Goal: Transaction & Acquisition: Purchase product/service

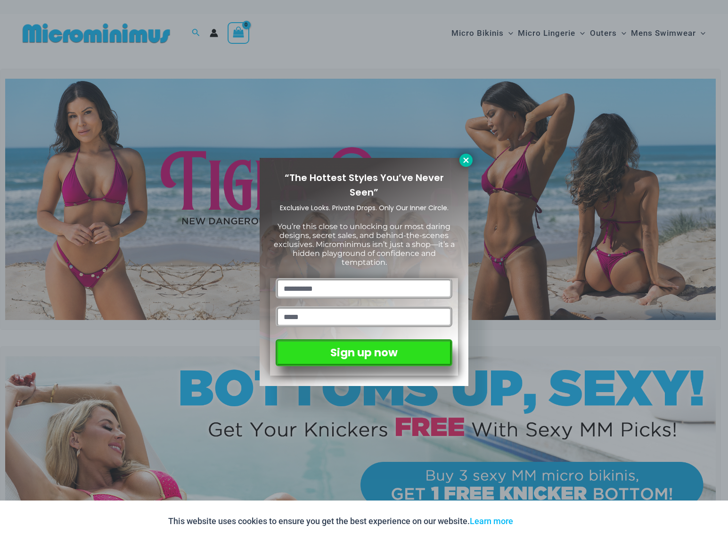
click at [465, 159] on icon at bounding box center [465, 159] width 5 height 5
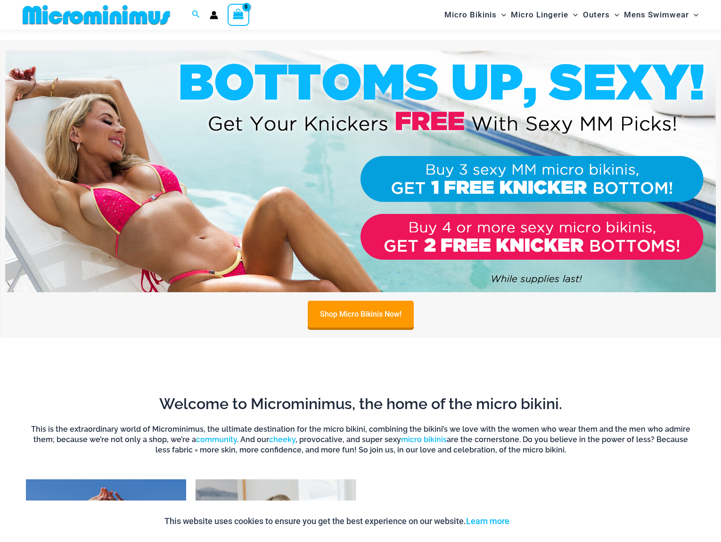
scroll to position [306, 0]
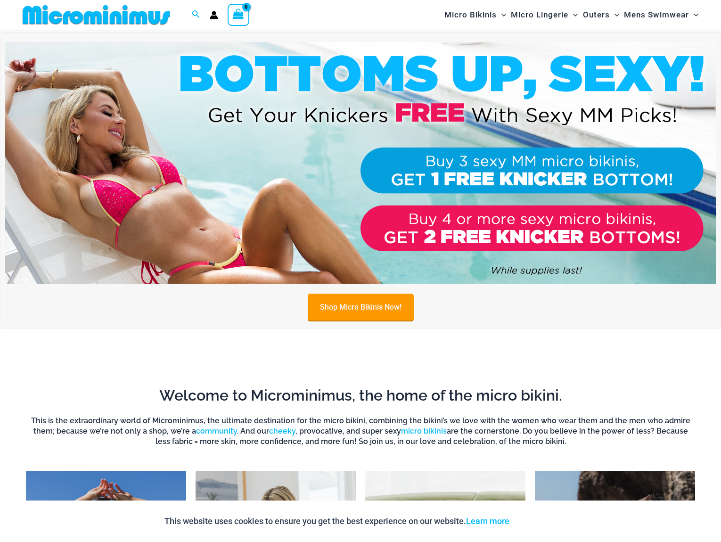
click at [336, 306] on link "Shop Micro Bikinis Now!" at bounding box center [361, 307] width 106 height 27
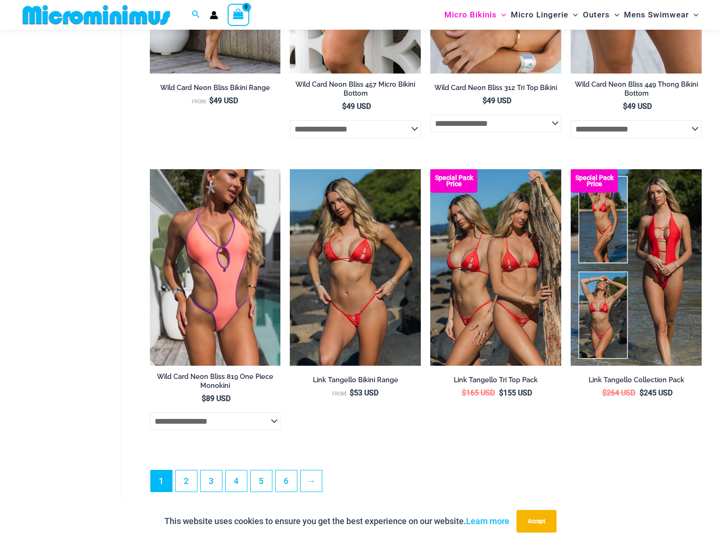
scroll to position [2269, 0]
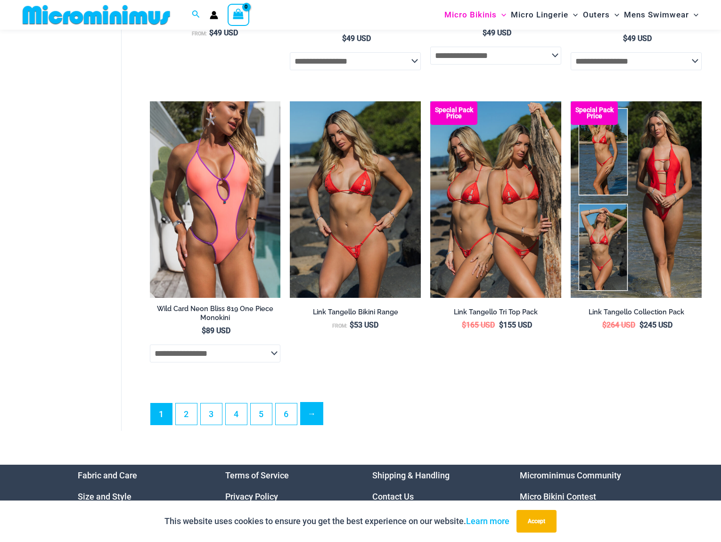
click at [315, 425] on link "→" at bounding box center [312, 413] width 22 height 22
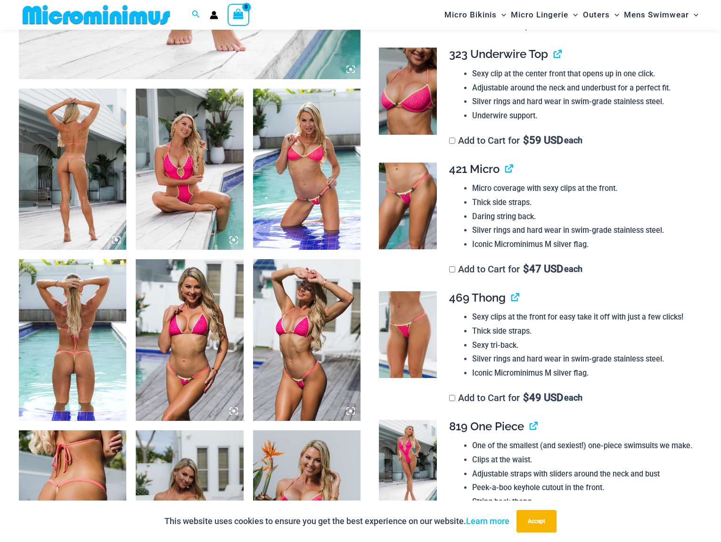
scroll to position [541, 0]
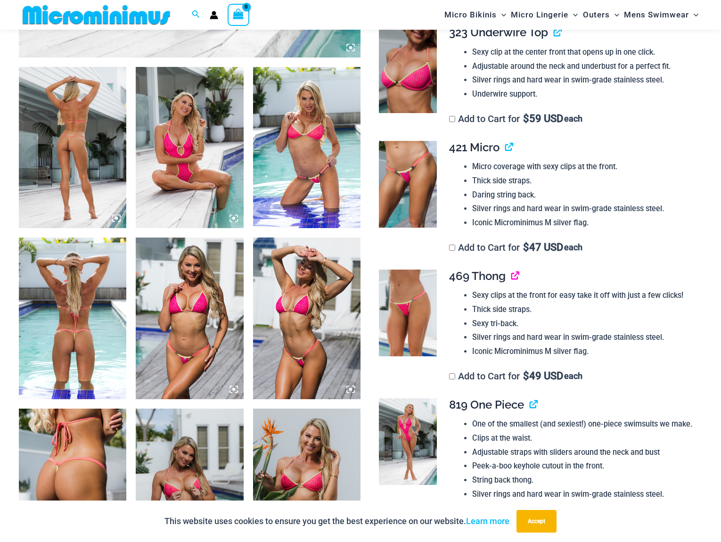
click at [511, 277] on link "View product" at bounding box center [511, 276] width 0 height 14
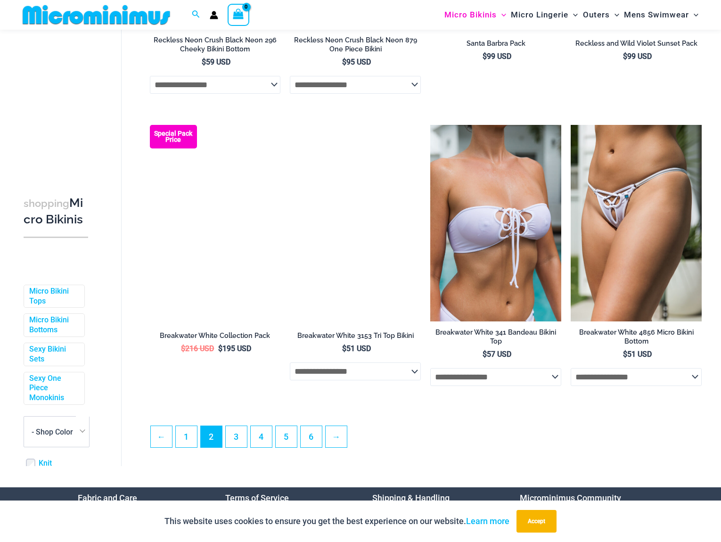
scroll to position [2113, 0]
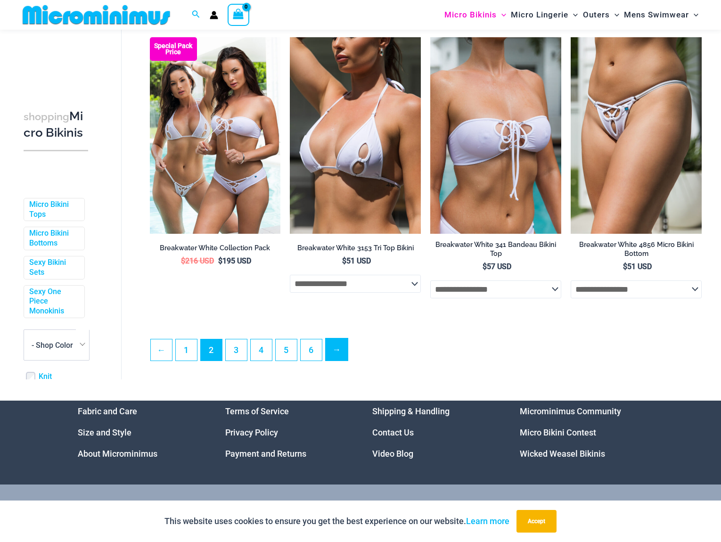
click at [331, 361] on link "→" at bounding box center [337, 349] width 22 height 22
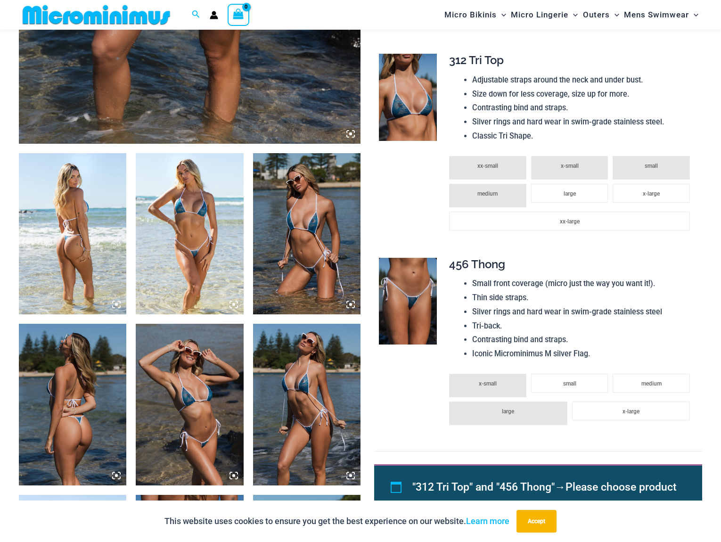
scroll to position [462, 0]
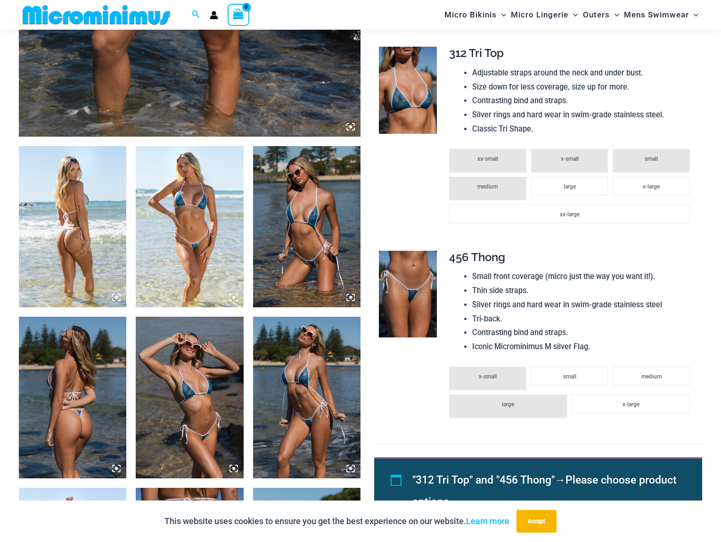
click at [335, 230] on img at bounding box center [306, 226] width 107 height 161
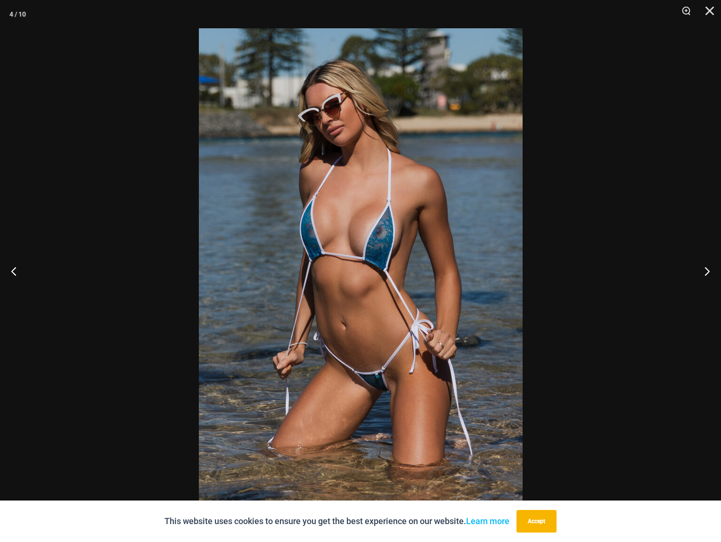
click at [355, 249] on img at bounding box center [361, 270] width 324 height 485
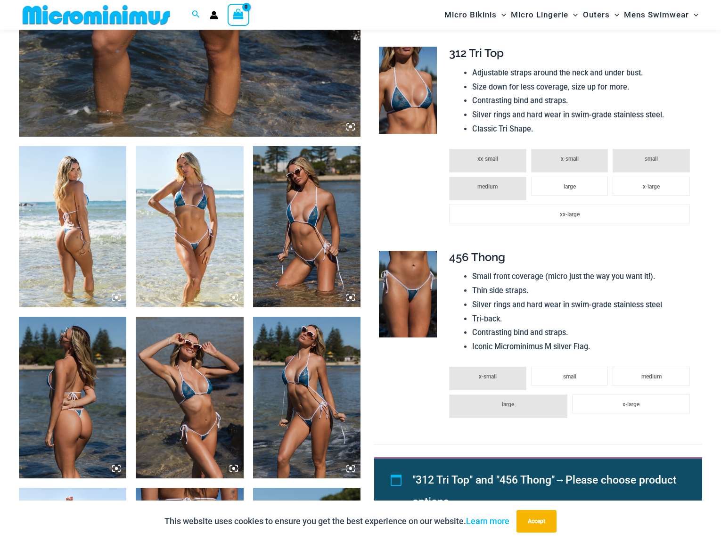
click at [335, 242] on img at bounding box center [306, 226] width 107 height 161
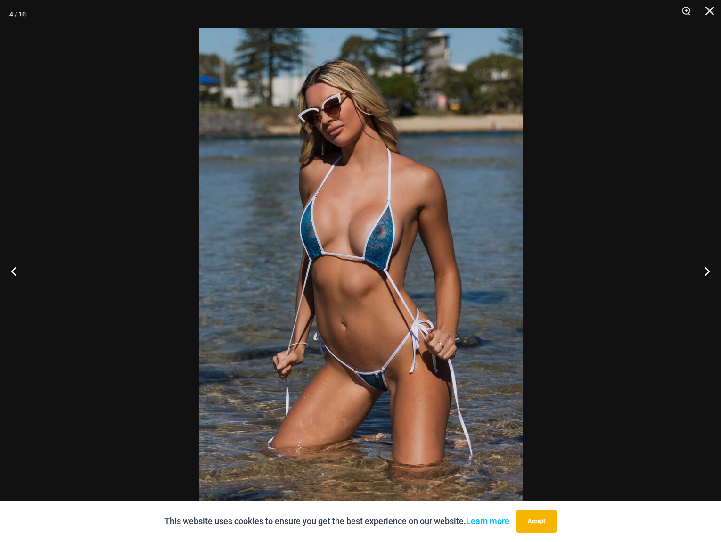
click at [239, 236] on img at bounding box center [361, 270] width 324 height 485
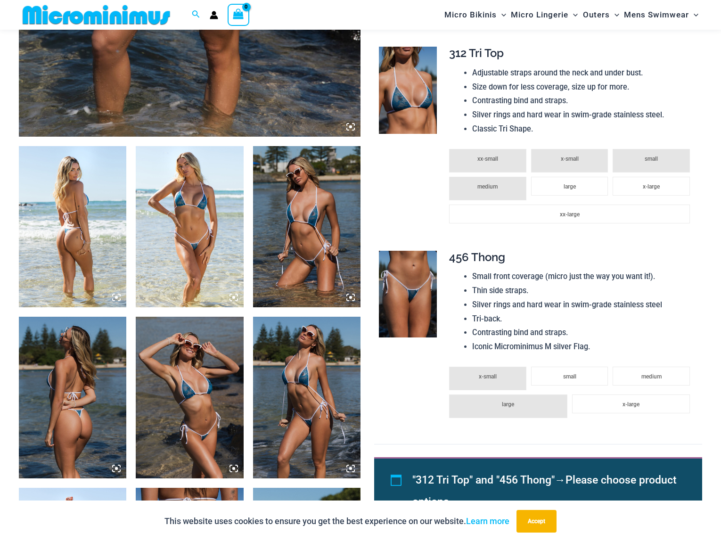
click at [207, 249] on img at bounding box center [189, 226] width 107 height 161
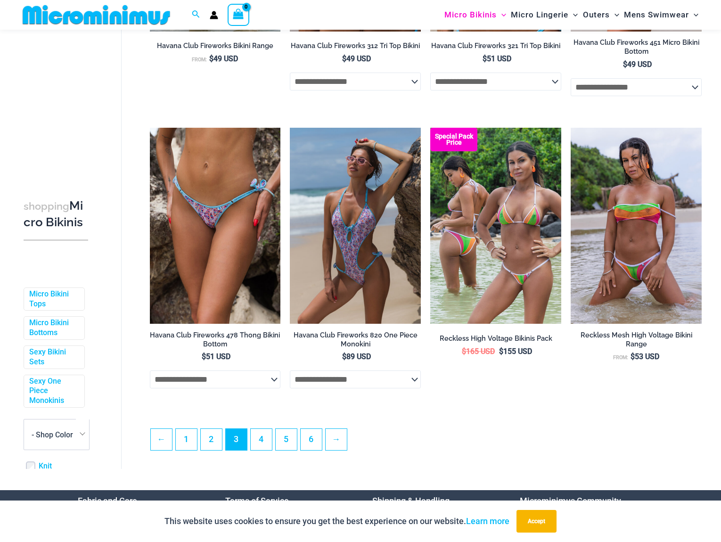
scroll to position [2034, 0]
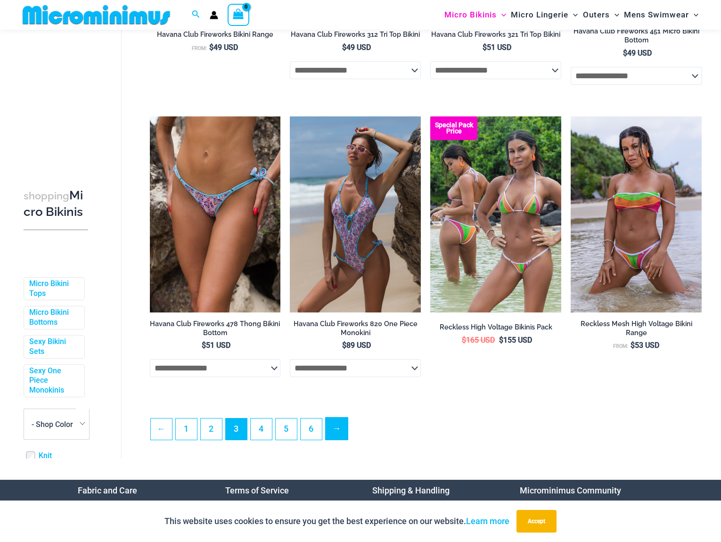
click at [338, 440] on link "→" at bounding box center [337, 429] width 22 height 22
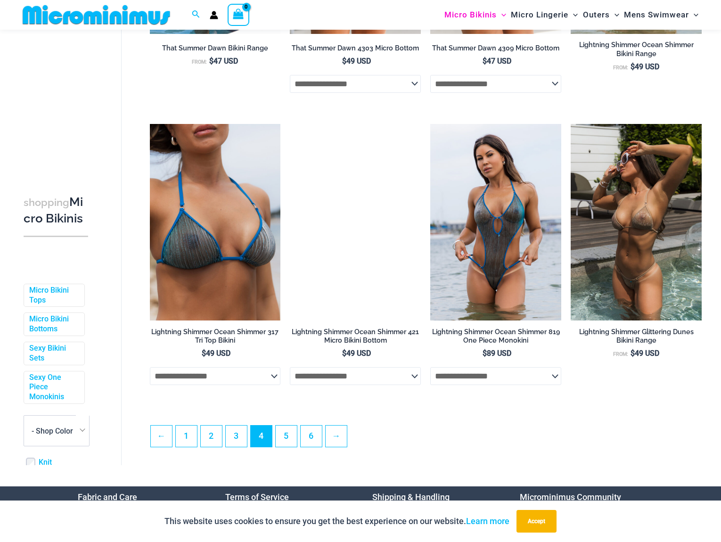
scroll to position [2033, 0]
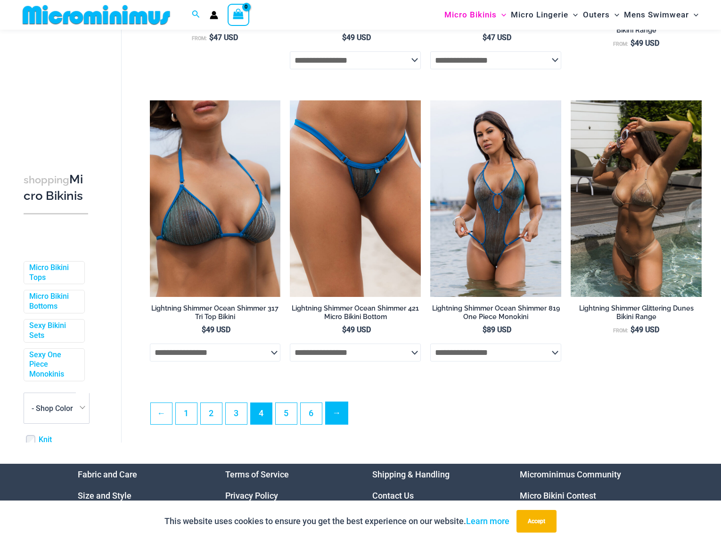
click at [340, 424] on link "→" at bounding box center [337, 413] width 22 height 22
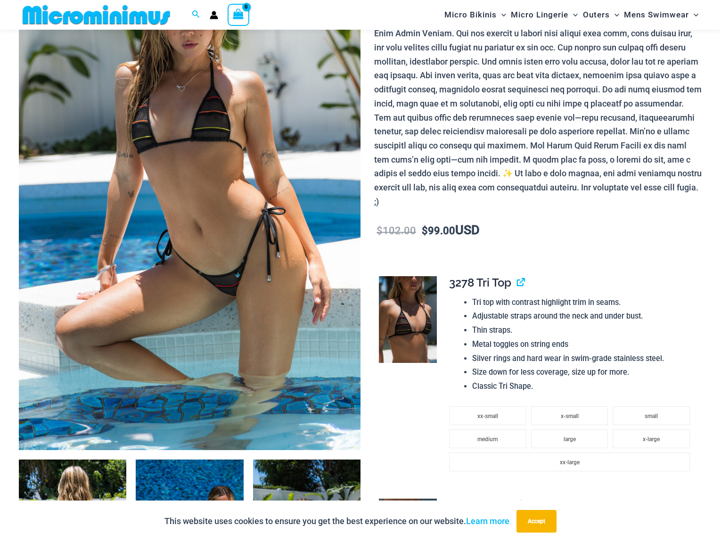
scroll to position [384, 0]
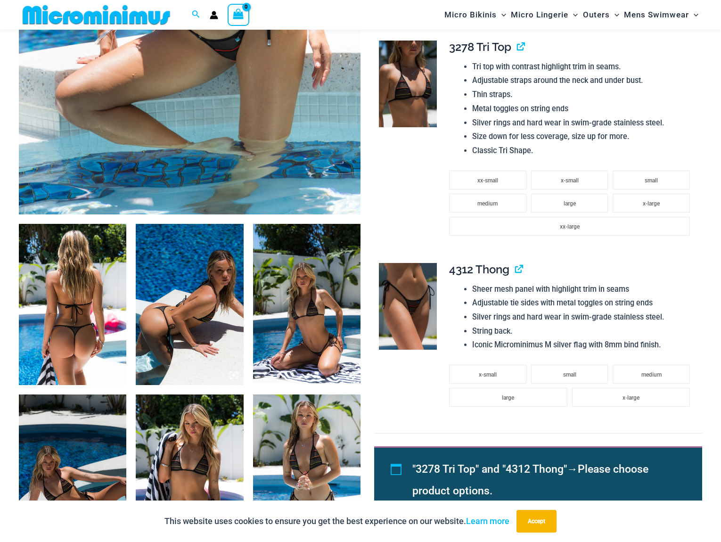
click at [296, 317] on img at bounding box center [306, 304] width 107 height 161
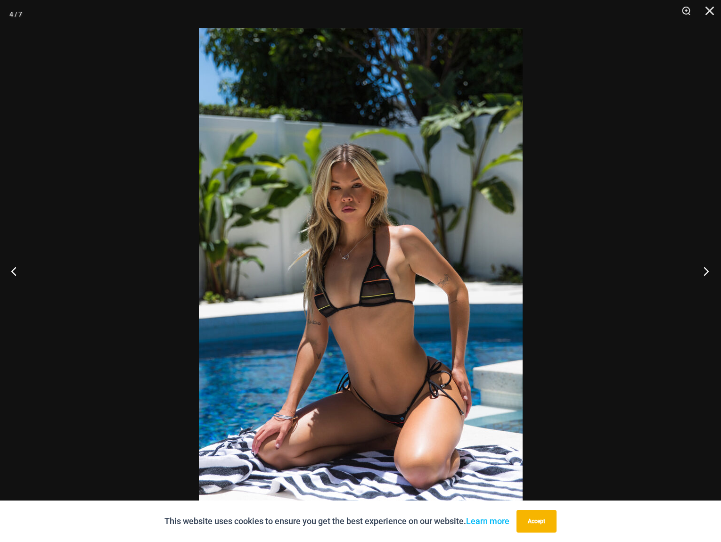
click at [705, 265] on button "Next" at bounding box center [703, 270] width 35 height 47
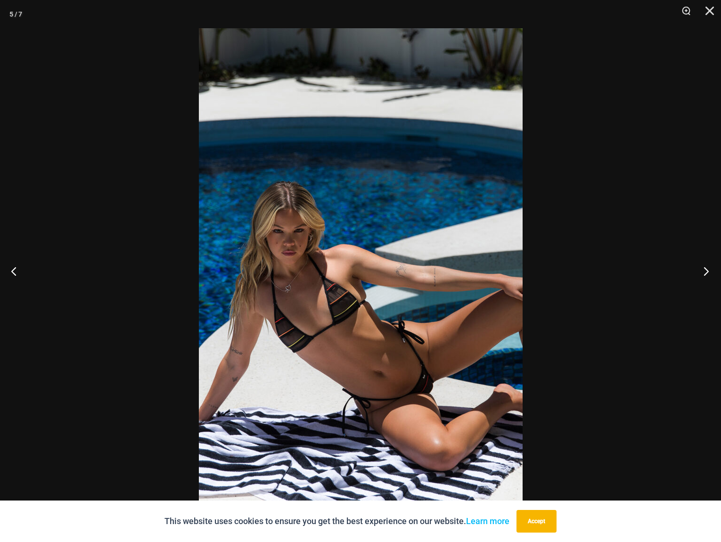
click at [705, 265] on button "Next" at bounding box center [703, 270] width 35 height 47
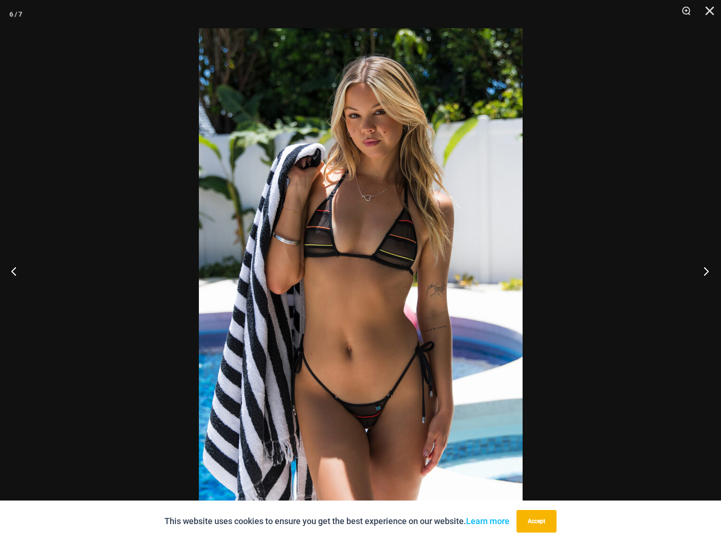
click at [705, 265] on button "Next" at bounding box center [703, 270] width 35 height 47
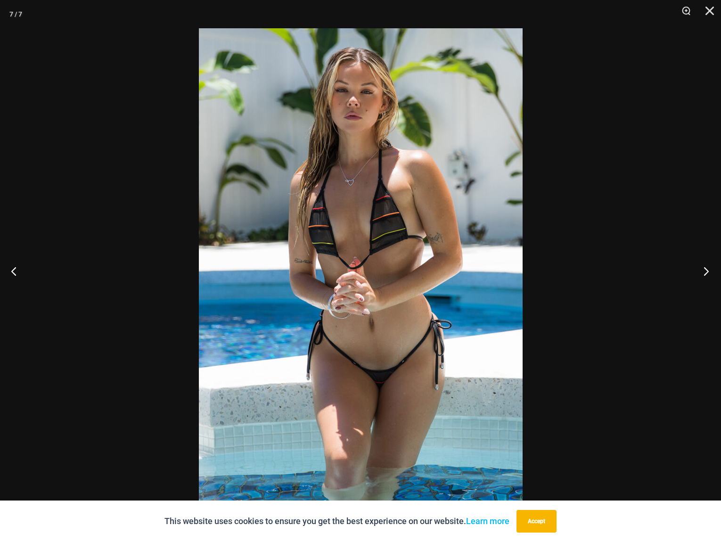
click at [705, 265] on button "Next" at bounding box center [703, 270] width 35 height 47
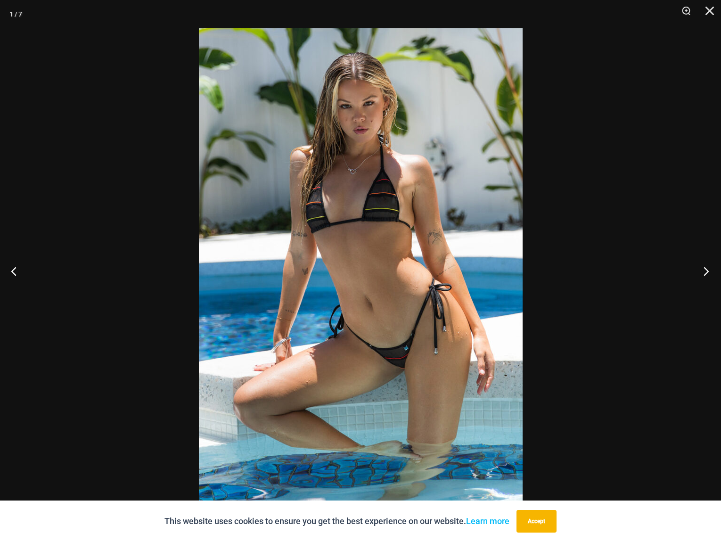
click at [705, 265] on button "Next" at bounding box center [703, 270] width 35 height 47
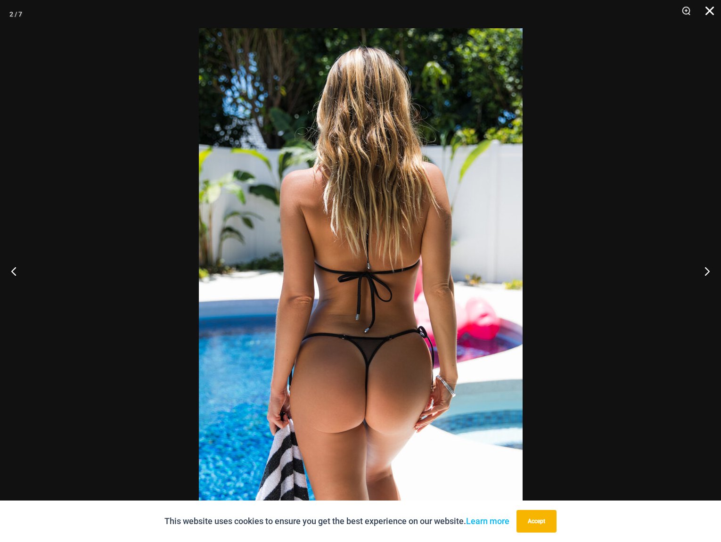
click at [704, 13] on button "Close" at bounding box center [707, 14] width 24 height 28
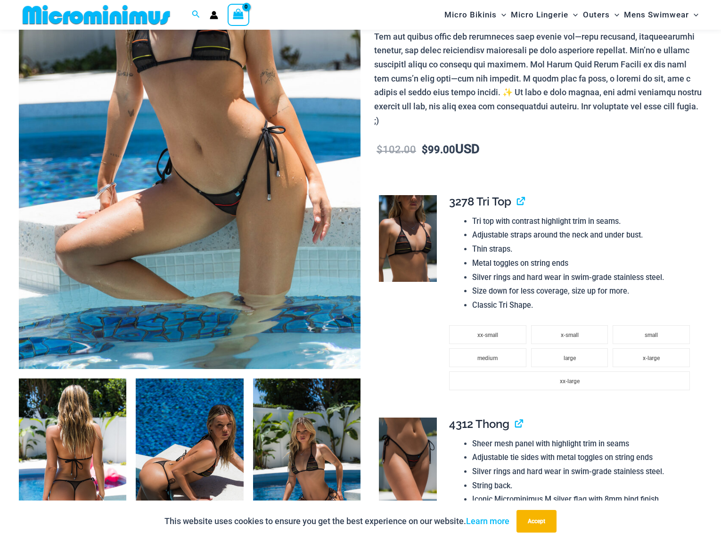
scroll to position [70, 0]
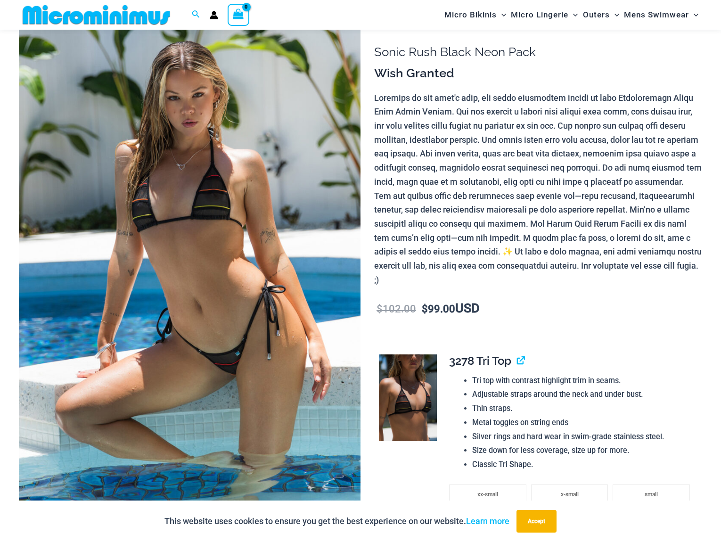
click at [404, 398] on img at bounding box center [408, 397] width 58 height 87
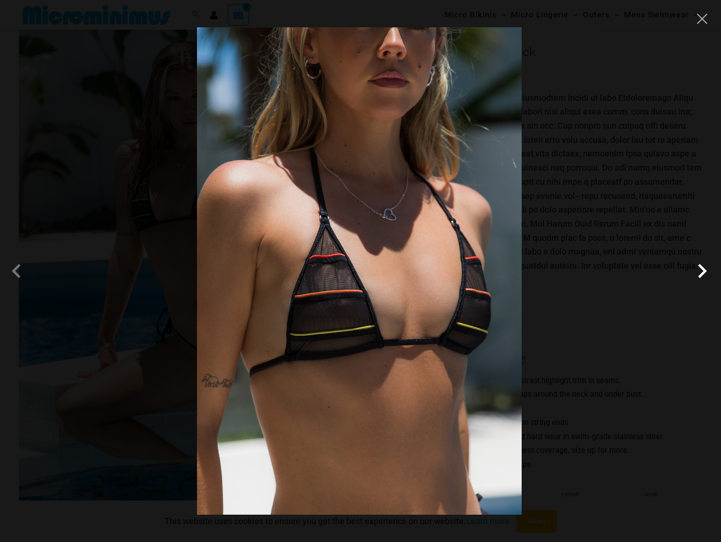
click at [703, 277] on span at bounding box center [702, 271] width 28 height 28
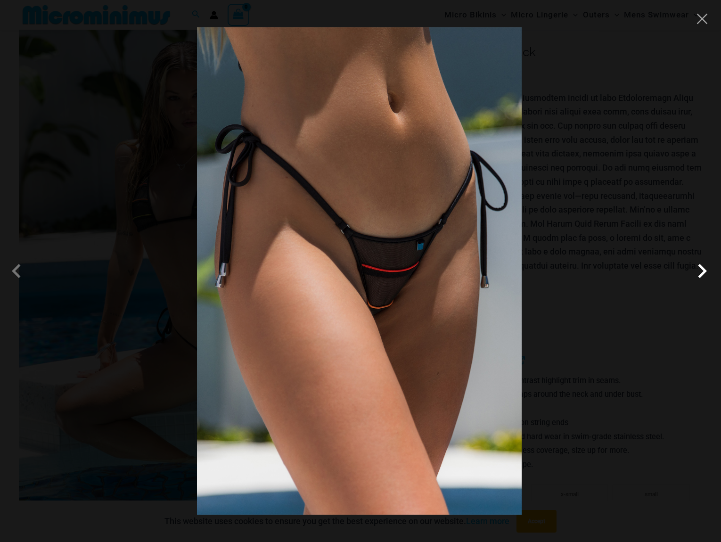
click at [703, 277] on span at bounding box center [702, 271] width 28 height 28
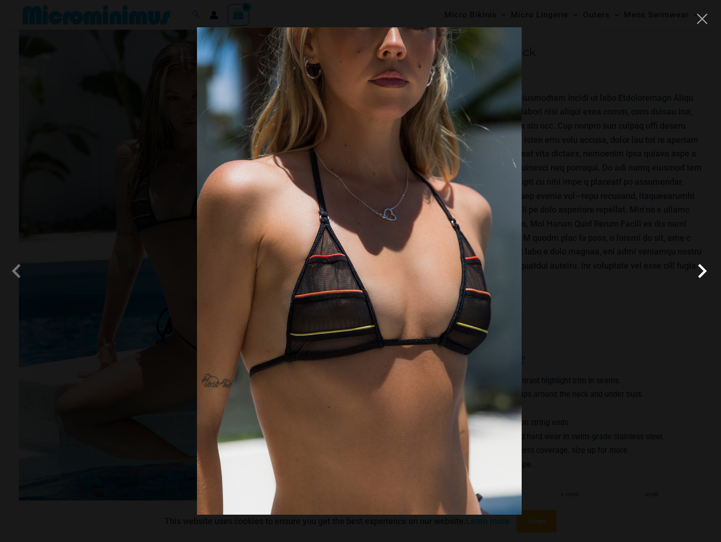
click at [703, 277] on span at bounding box center [702, 271] width 28 height 28
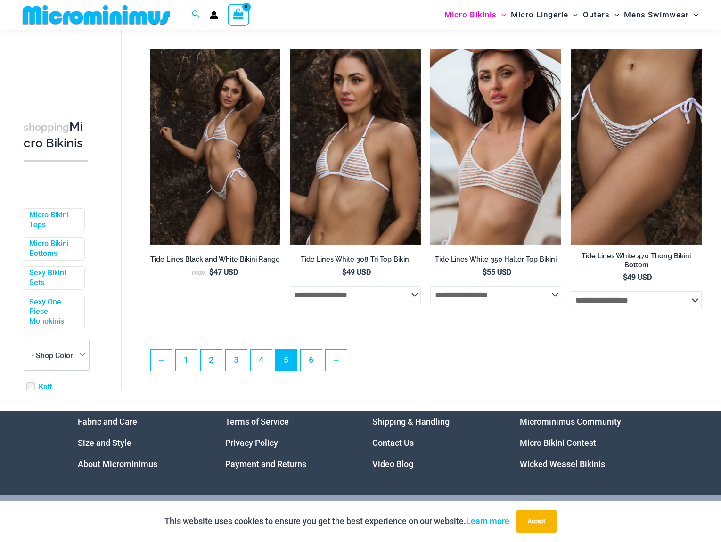
scroll to position [2113, 0]
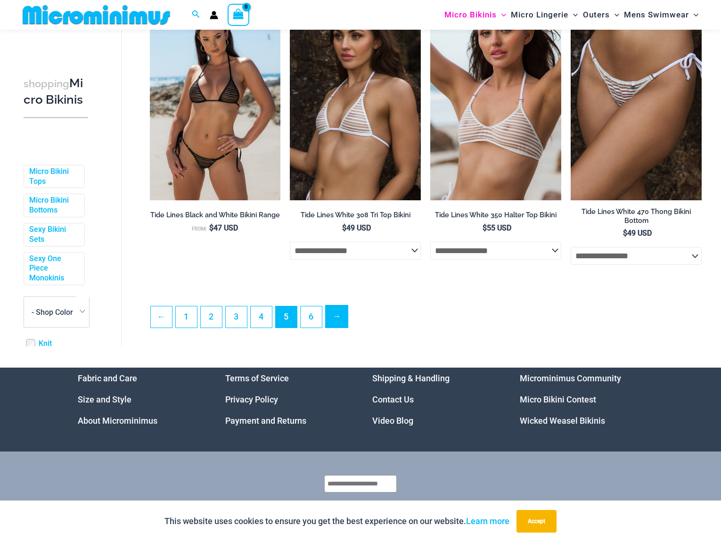
click at [347, 328] on link "→" at bounding box center [337, 316] width 22 height 22
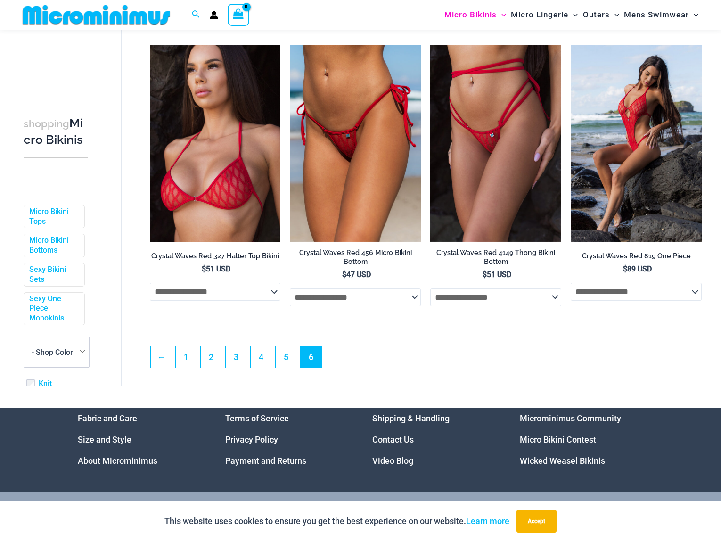
scroll to position [2113, 0]
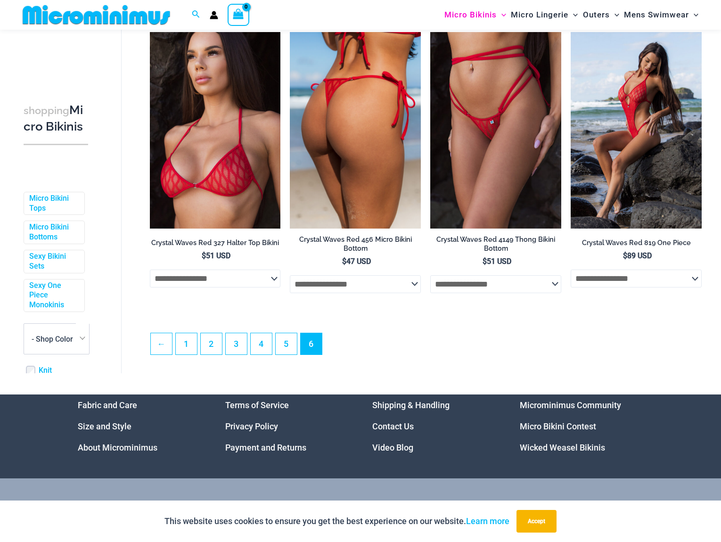
click at [364, 93] on img at bounding box center [355, 130] width 131 height 197
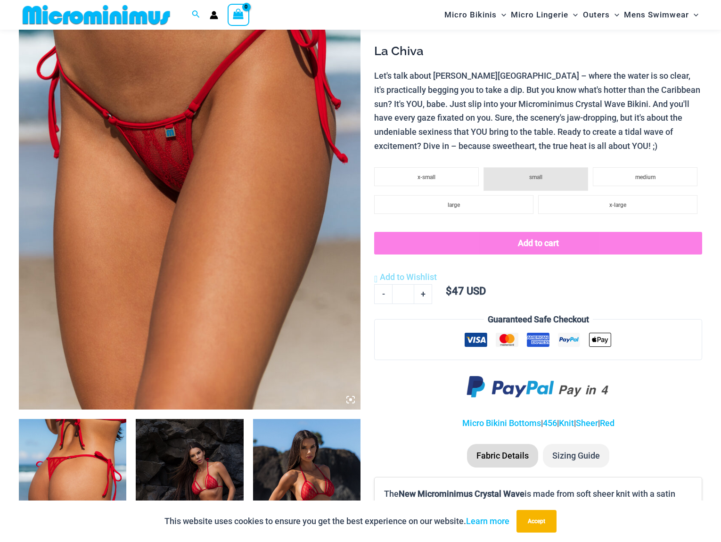
scroll to position [306, 0]
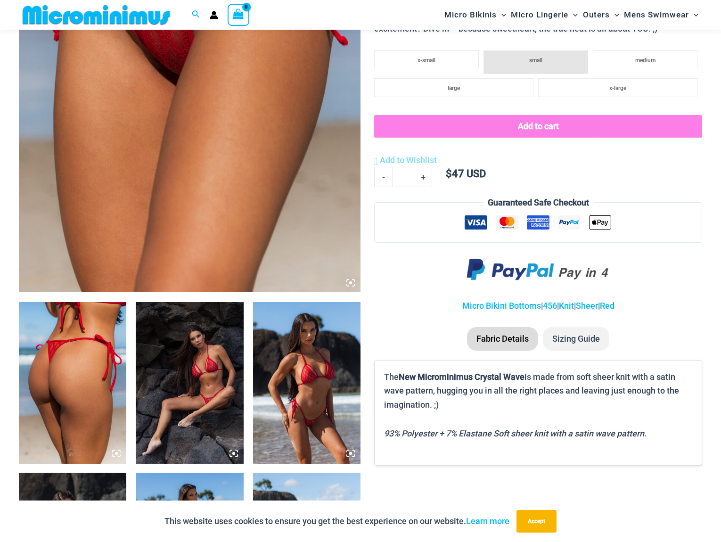
click at [193, 371] on img at bounding box center [189, 382] width 107 height 161
